Goal: Download file/media

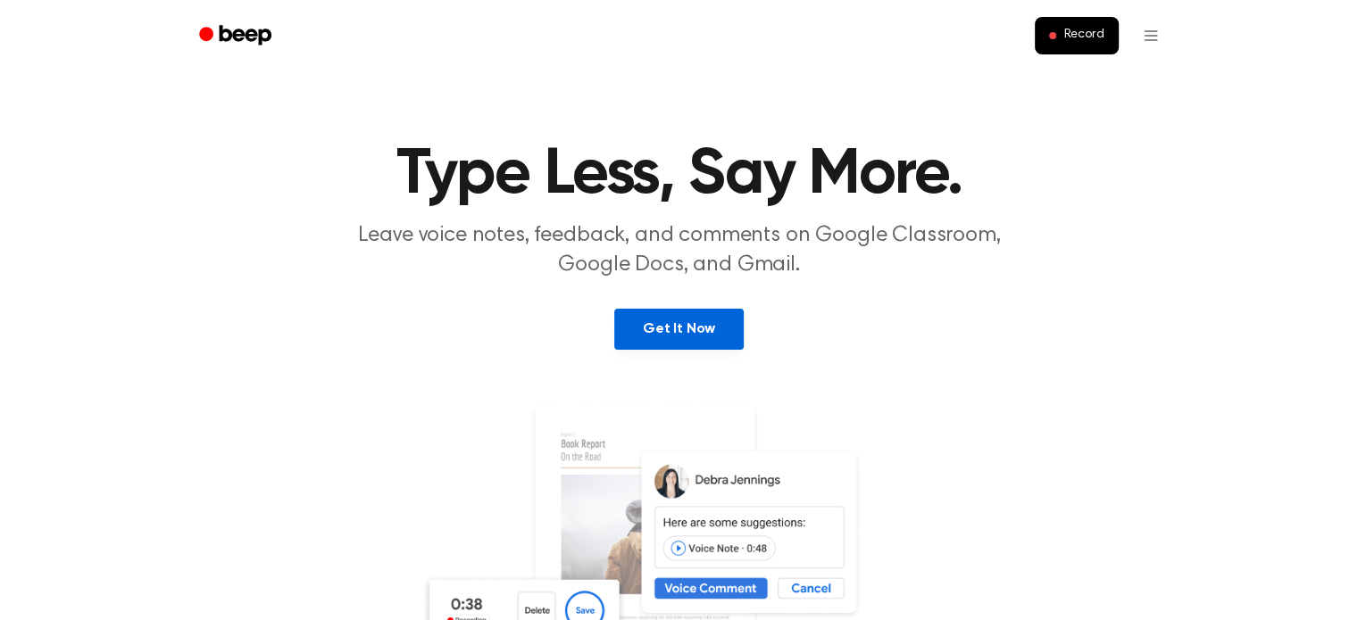
click at [697, 345] on link "Get It Now" at bounding box center [678, 329] width 129 height 41
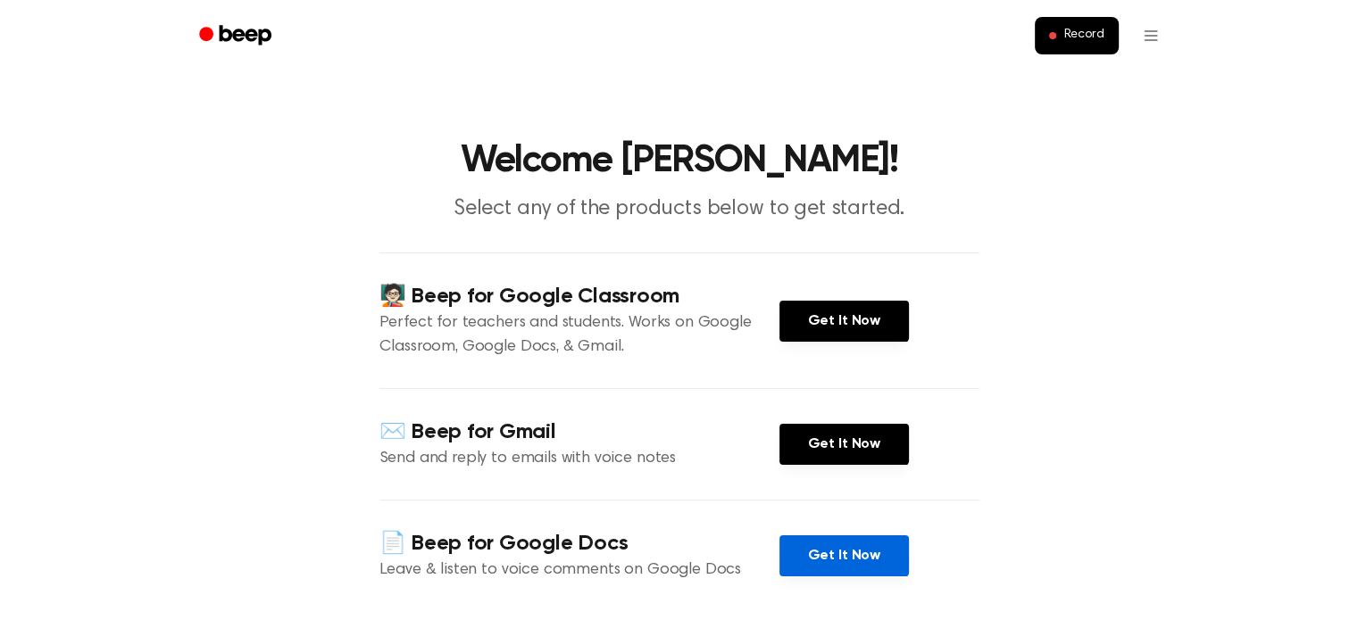
click at [818, 567] on link "Get It Now" at bounding box center [843, 556] width 129 height 41
click at [819, 559] on link "Get It Now" at bounding box center [843, 556] width 129 height 41
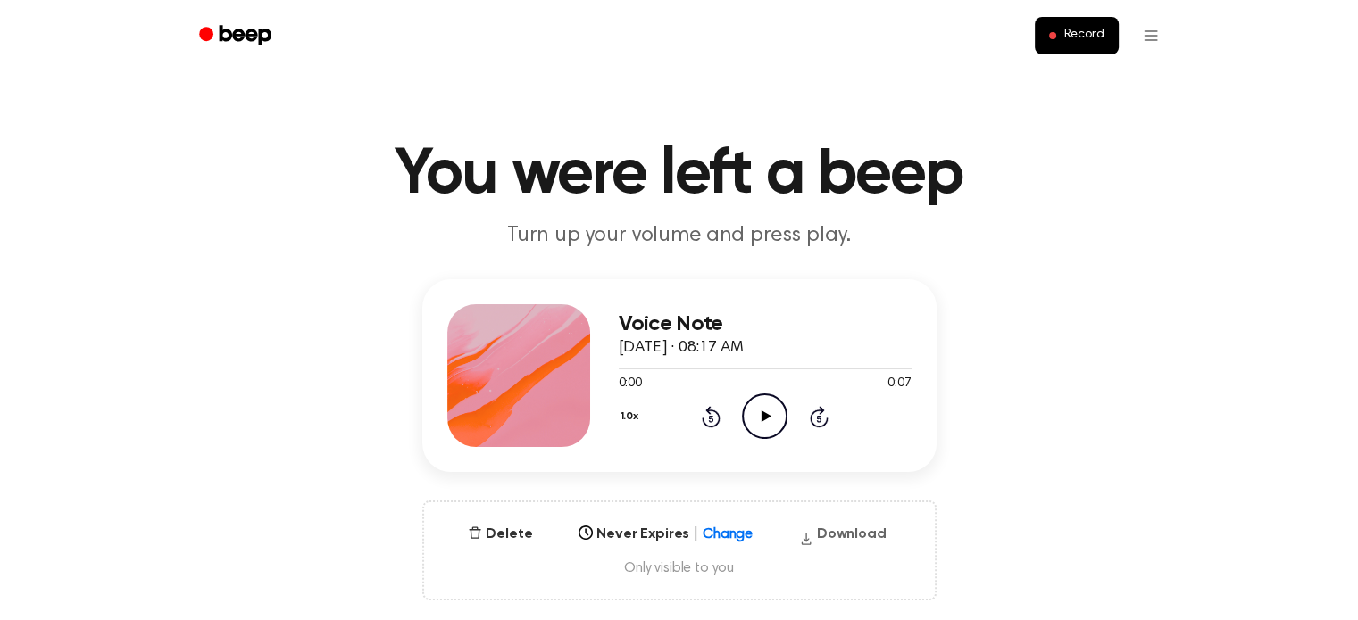
click at [835, 530] on button "Download" at bounding box center [843, 538] width 102 height 29
click at [844, 531] on button "Download" at bounding box center [843, 538] width 102 height 29
